Goal: Information Seeking & Learning: Learn about a topic

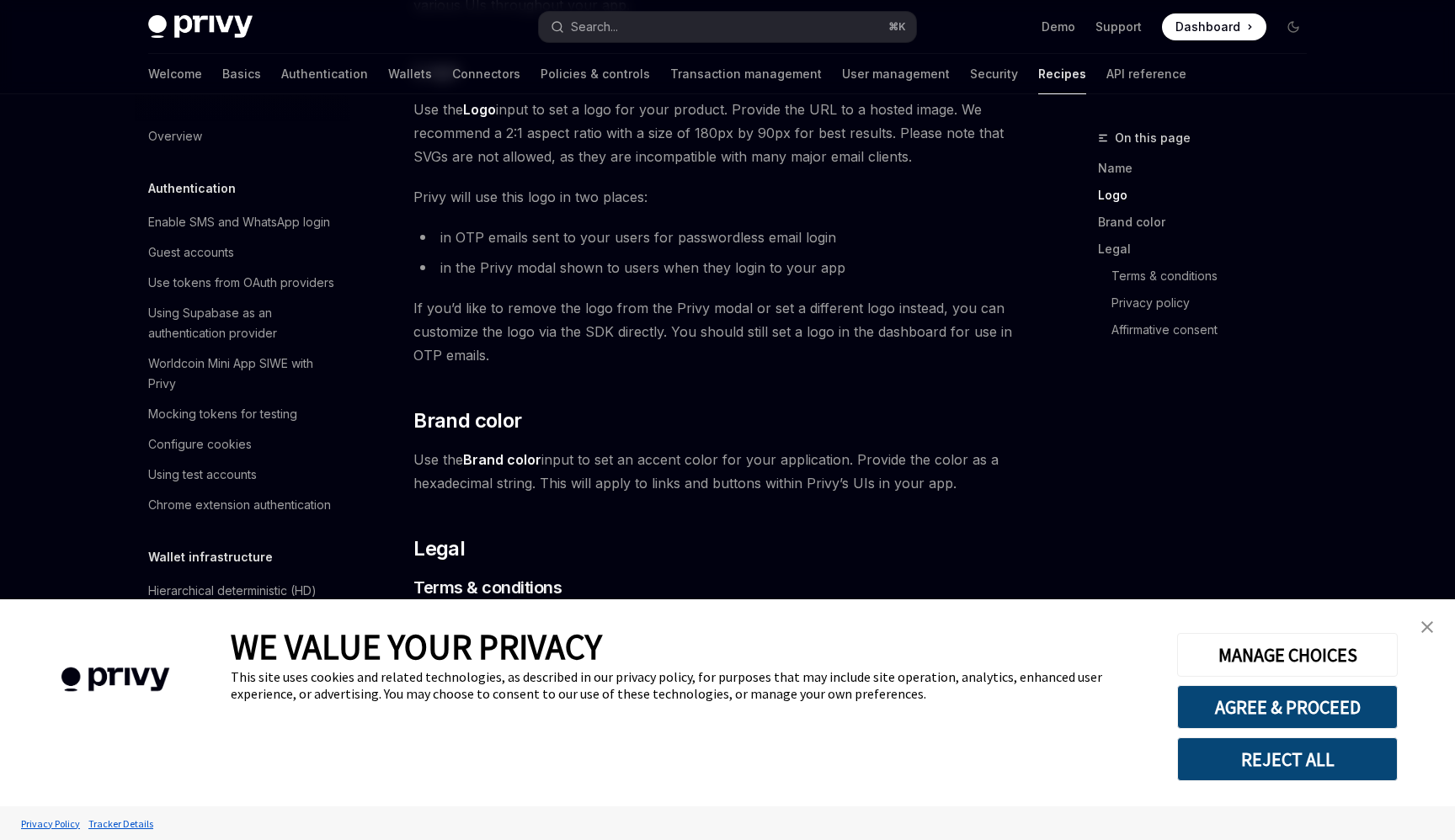
scroll to position [901, 0]
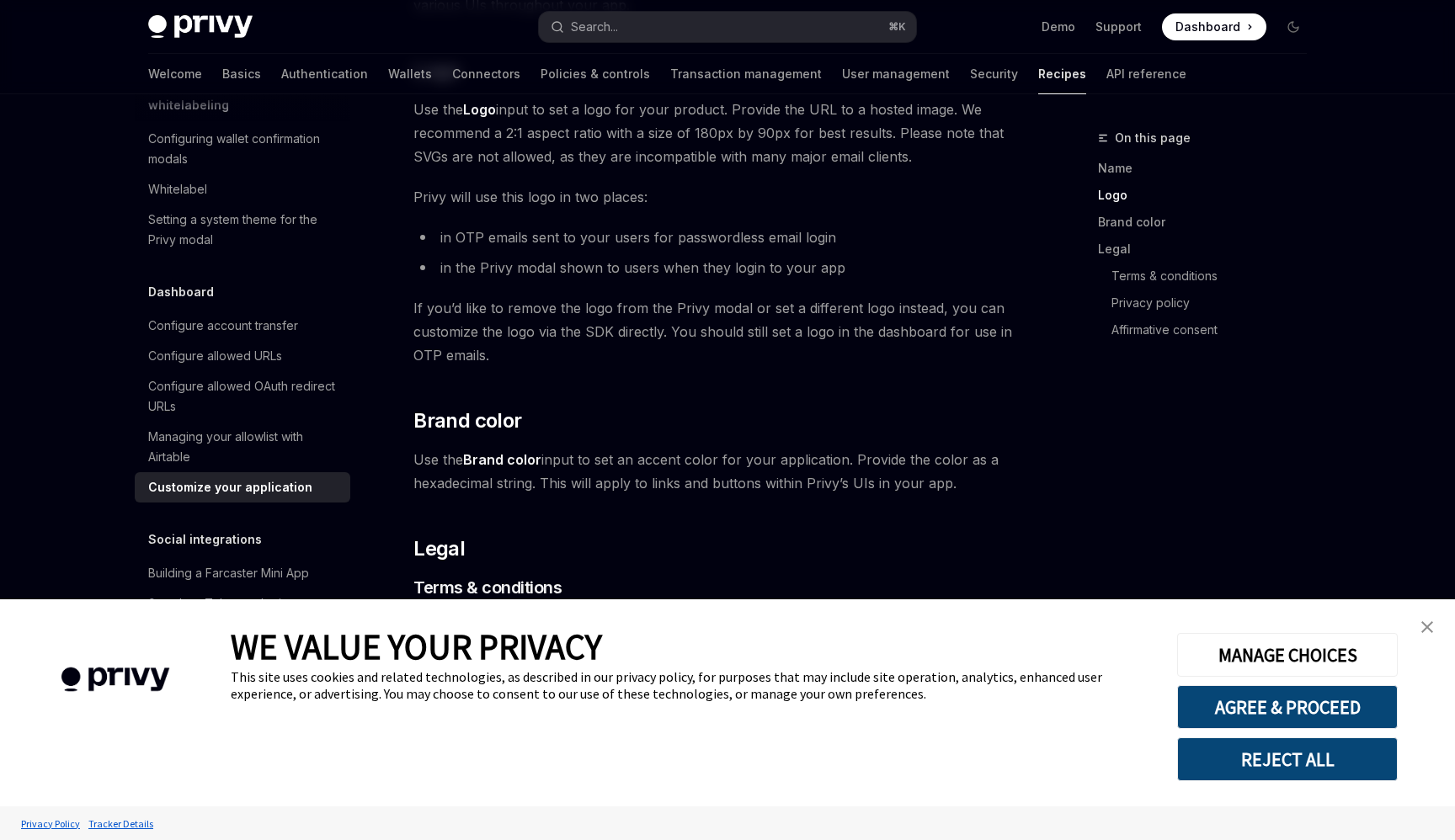
click at [1320, 778] on button "REJECT ALL" at bounding box center [1287, 759] width 221 height 43
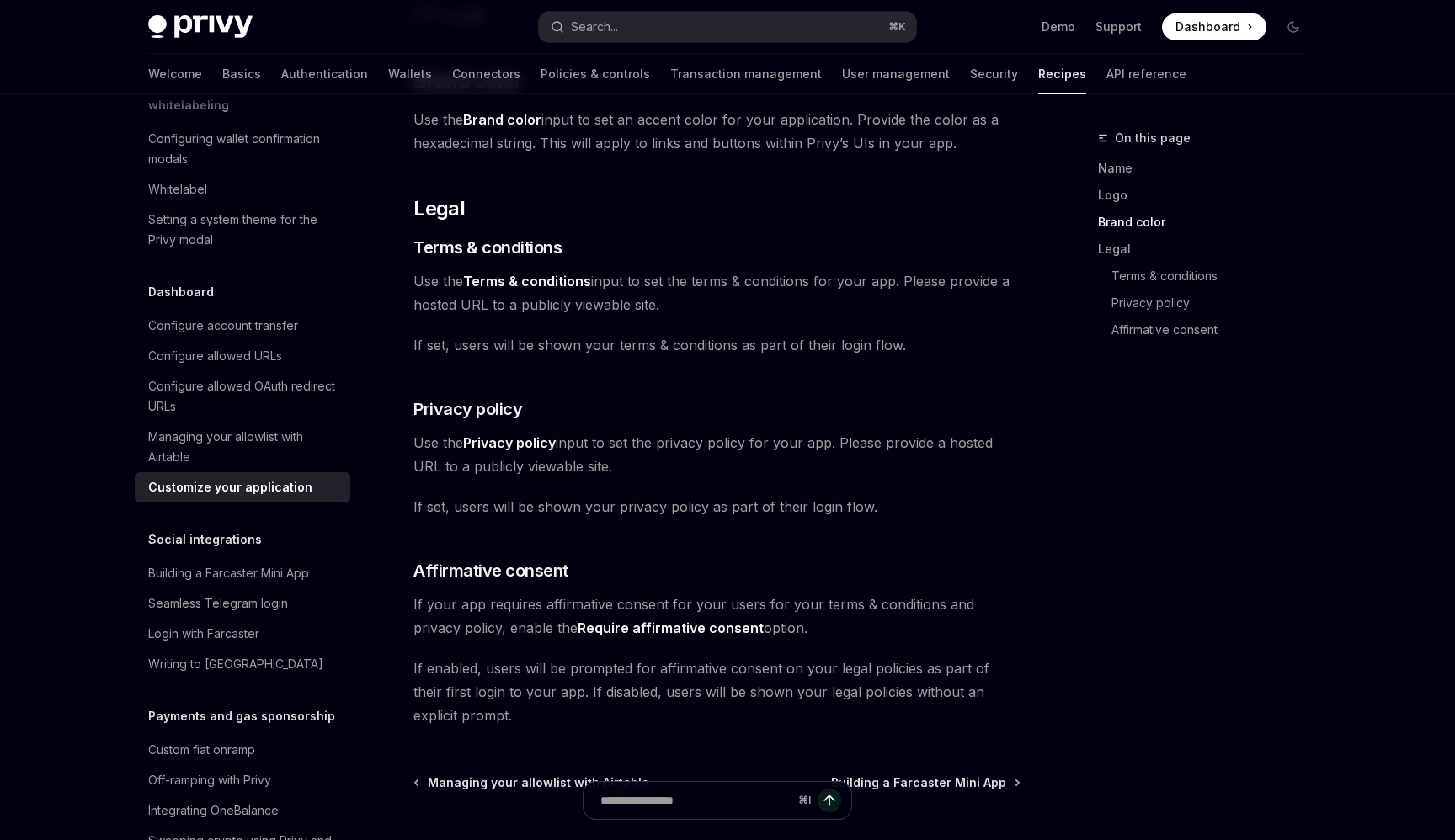
scroll to position [893, 0]
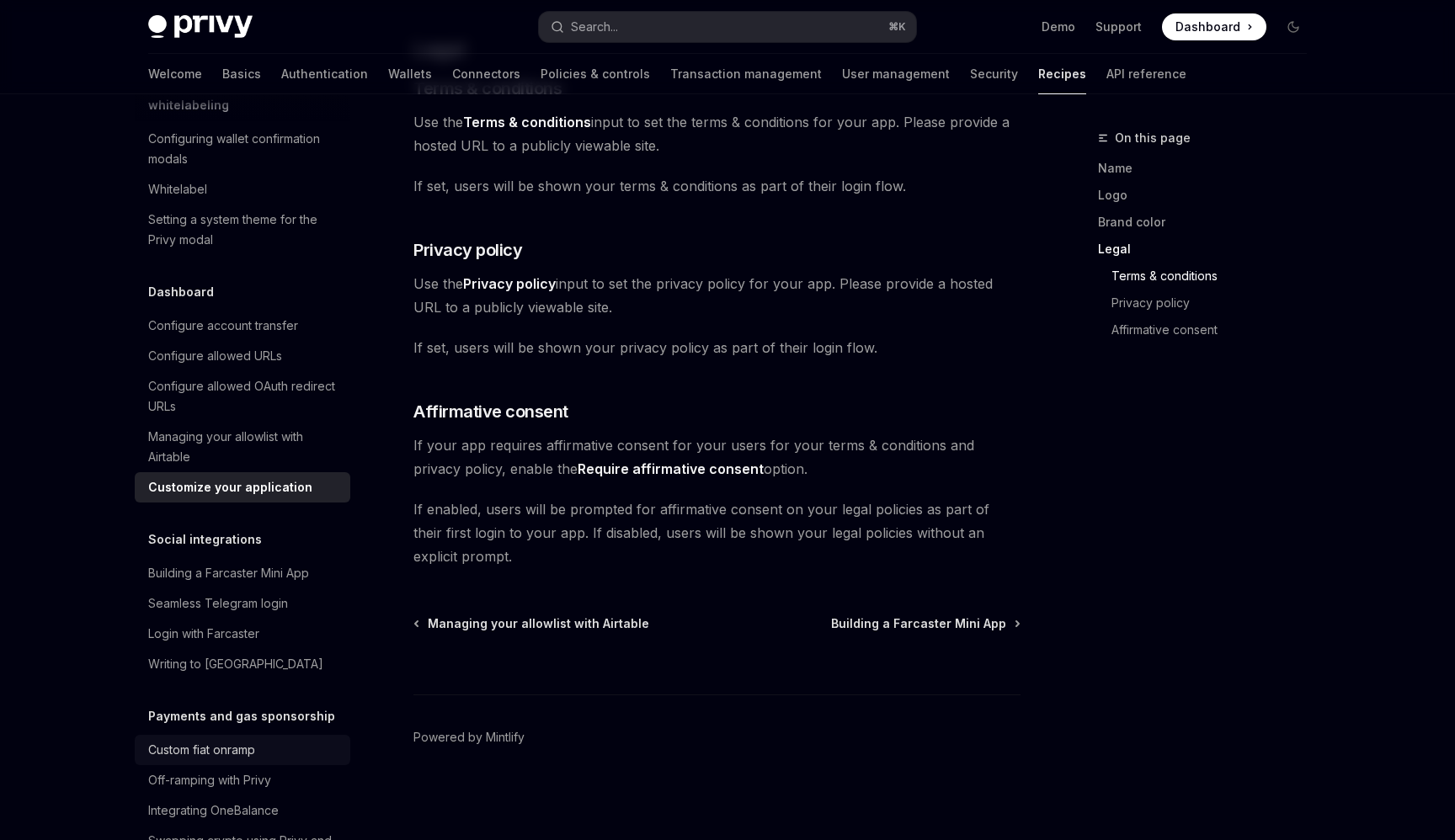
click at [236, 740] on div "Custom fiat onramp" at bounding box center [201, 749] width 107 height 20
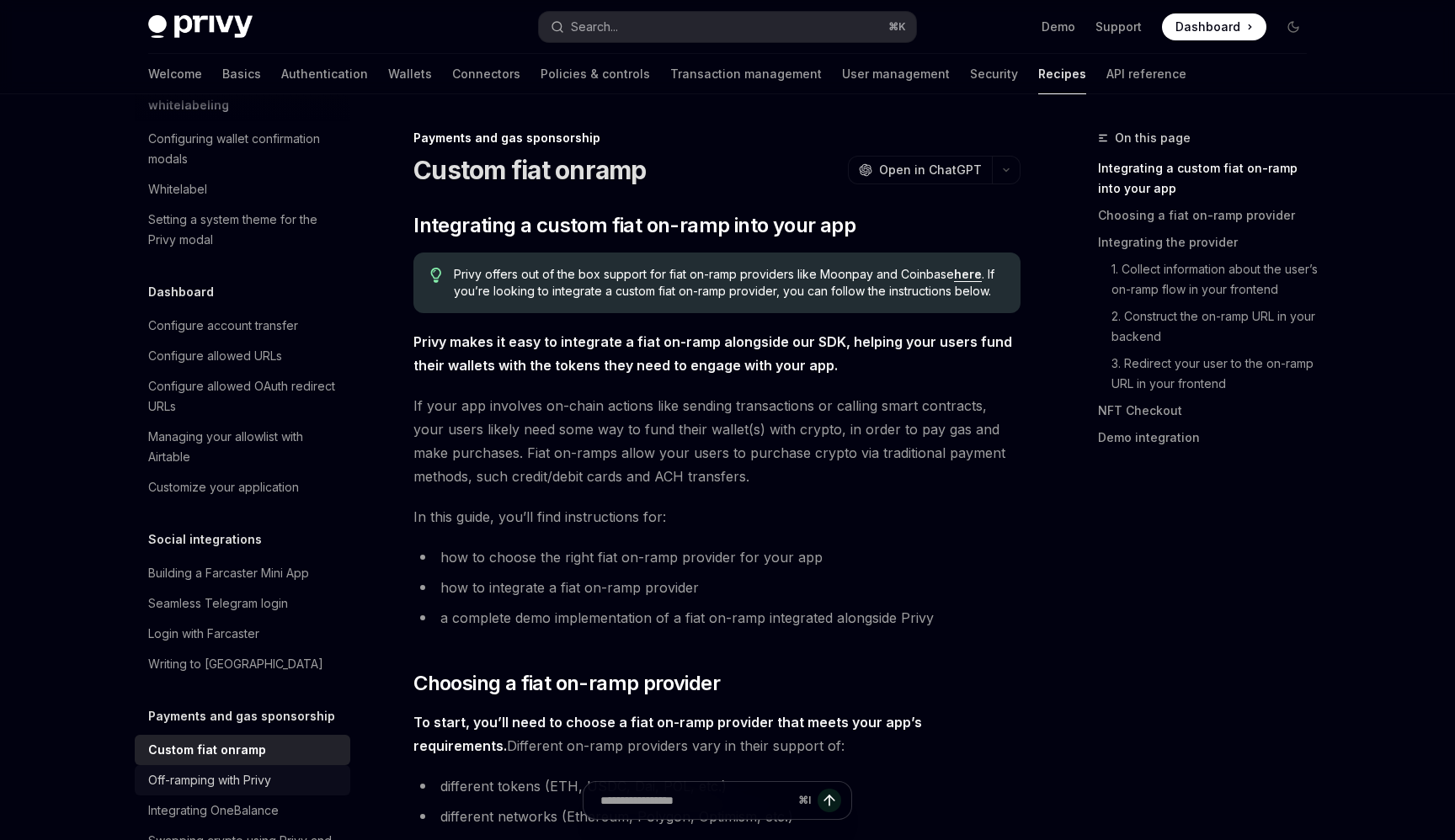
click at [236, 770] on div "Off-ramping with Privy" at bounding box center [209, 780] width 123 height 20
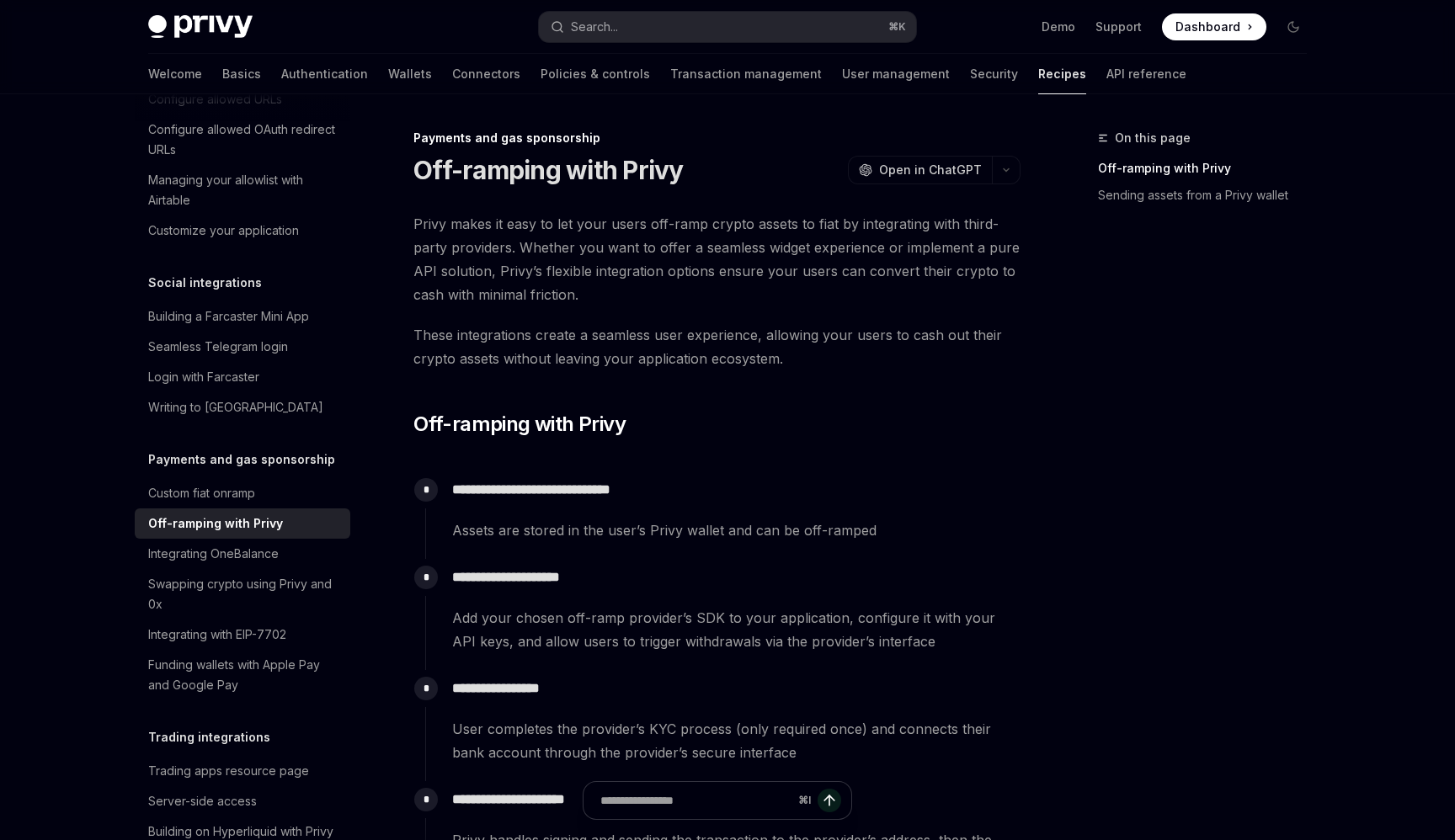
scroll to position [1172, 0]
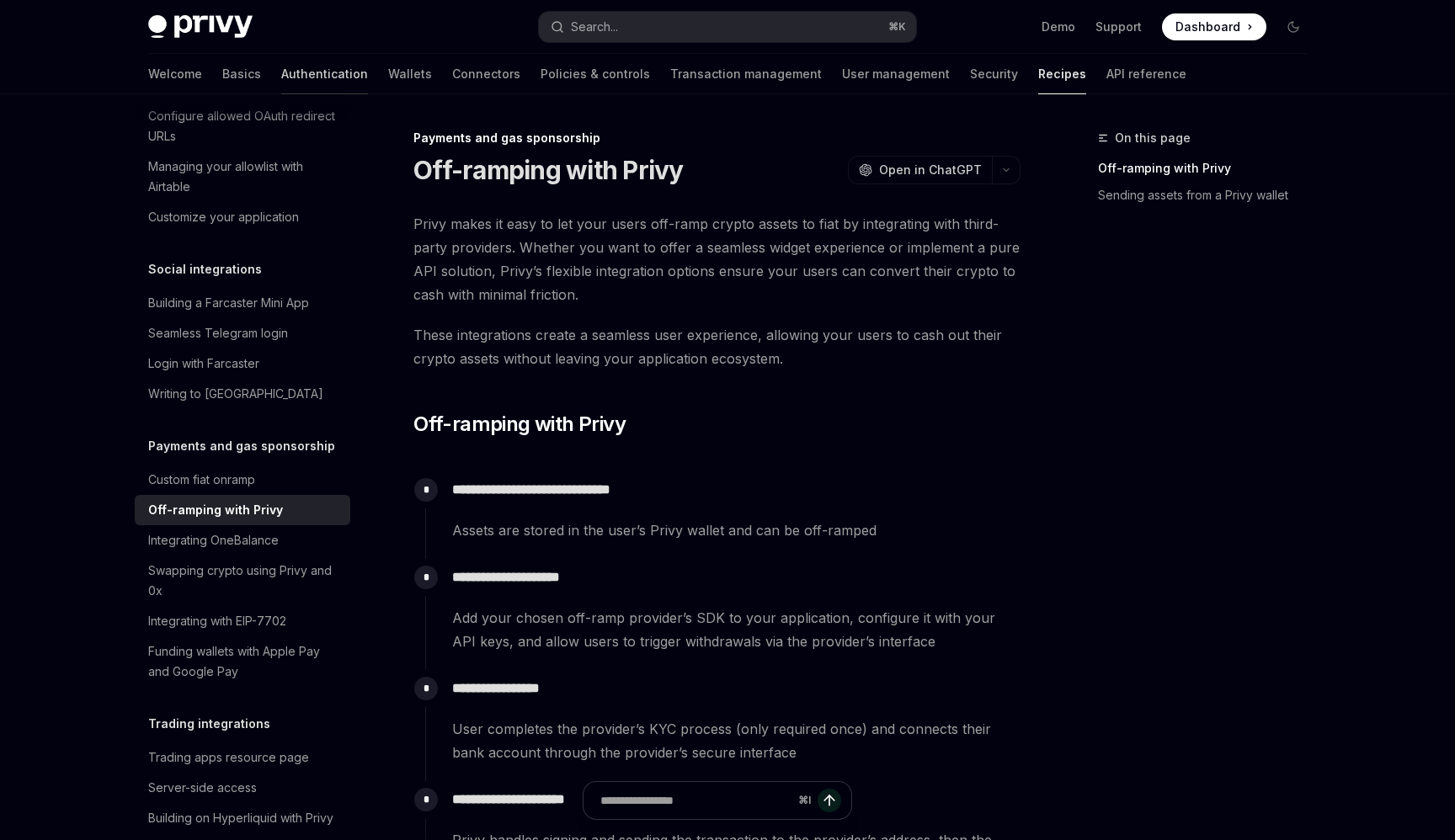
click at [281, 79] on link "Authentication" at bounding box center [324, 74] width 87 height 41
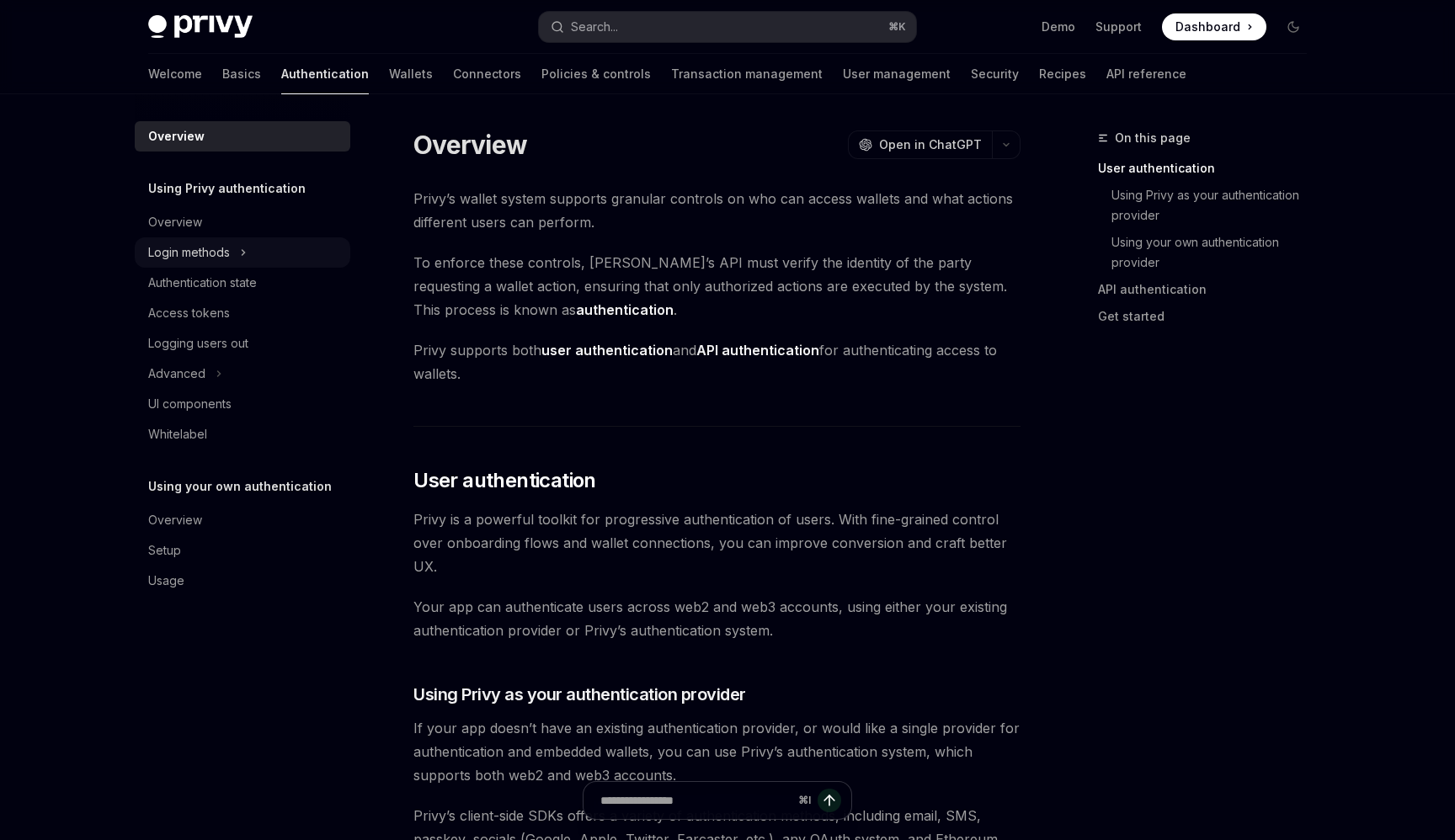
click at [237, 262] on button "Login methods" at bounding box center [242, 253] width 216 height 30
type textarea "*"
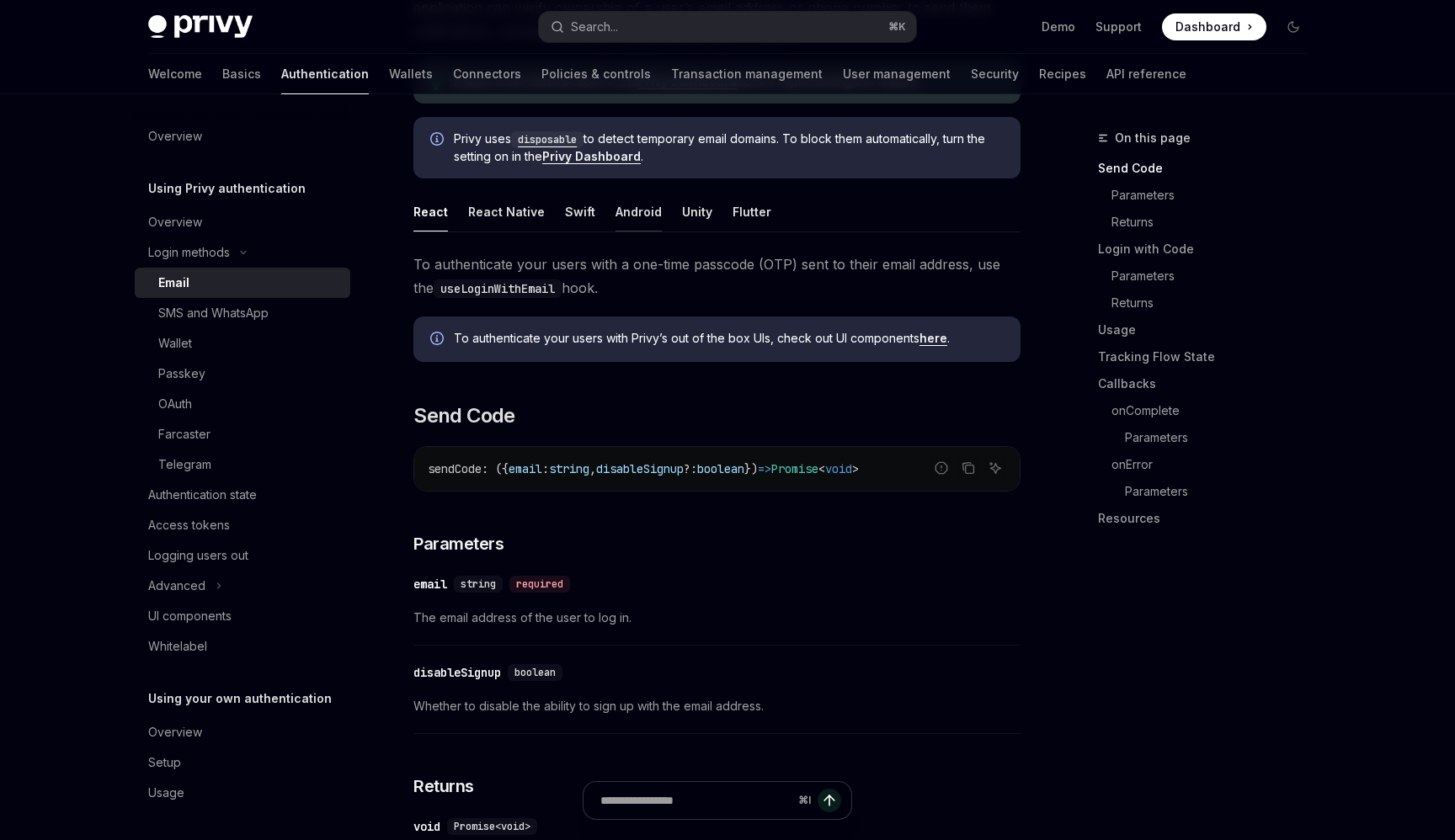
scroll to position [240, 0]
